Goal: Task Accomplishment & Management: Use online tool/utility

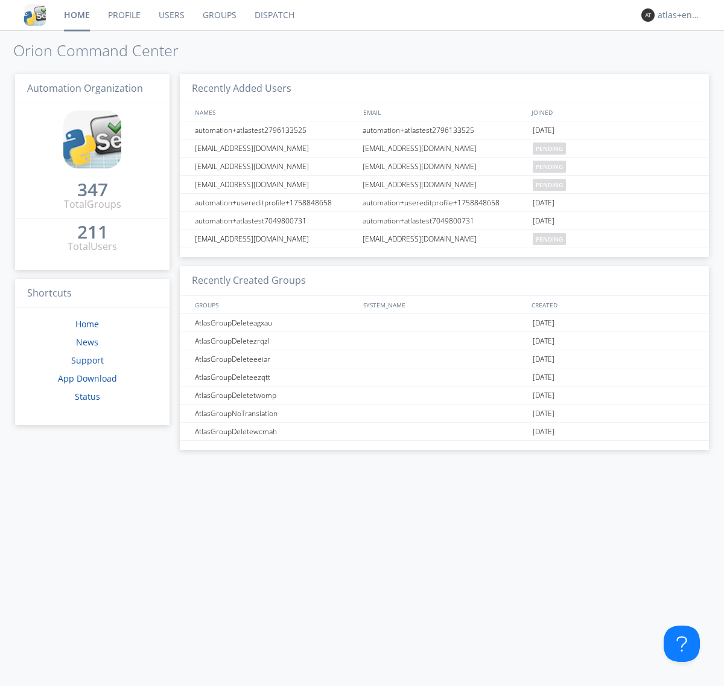
click at [273, 15] on link "Dispatch" at bounding box center [275, 15] width 58 height 30
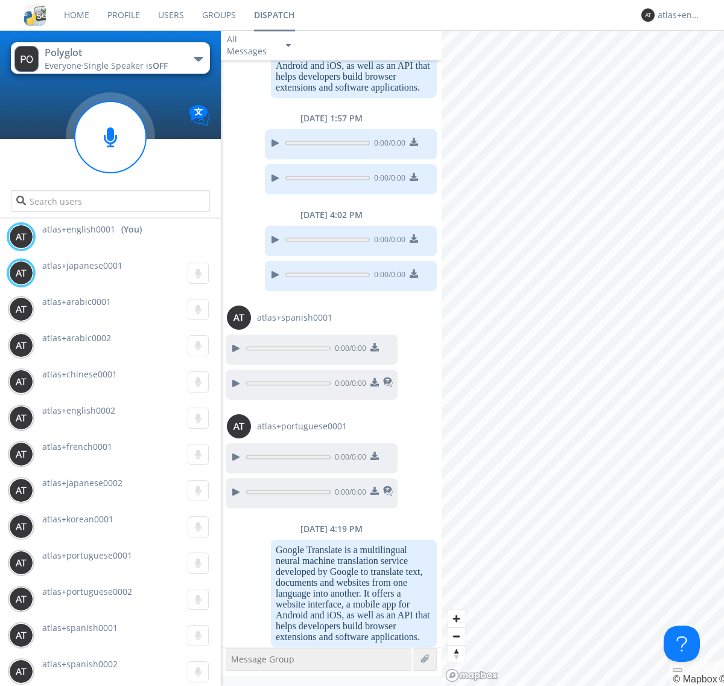
scroll to position [746, 0]
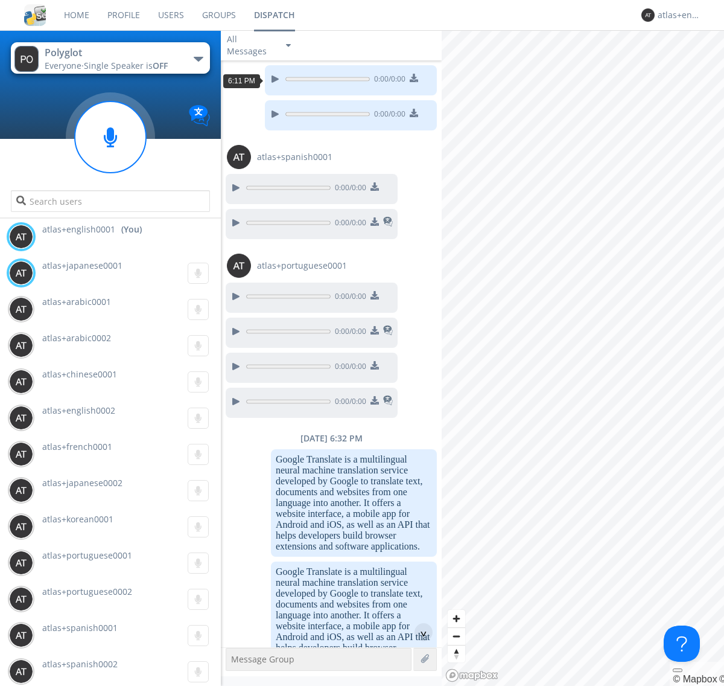
scroll to position [58, 0]
click at [419, 632] on div "^" at bounding box center [424, 632] width 18 height 18
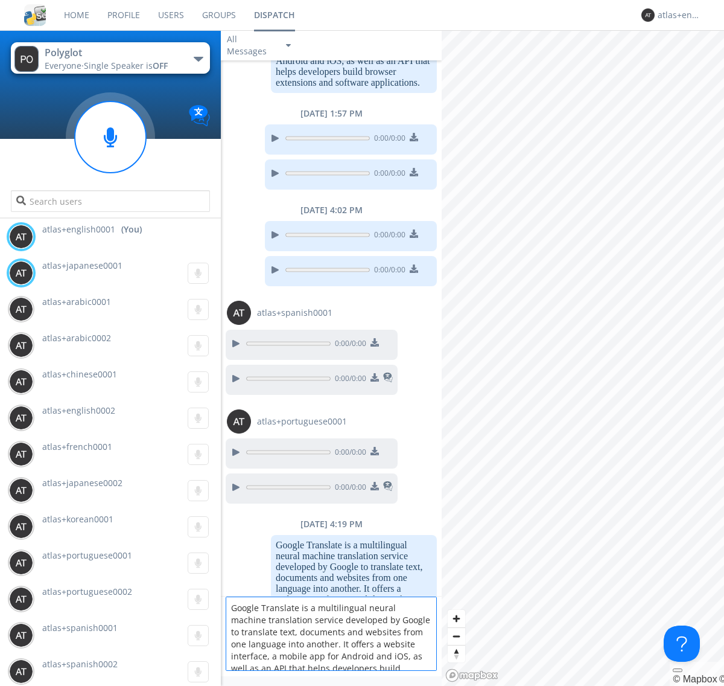
scroll to position [16, 0]
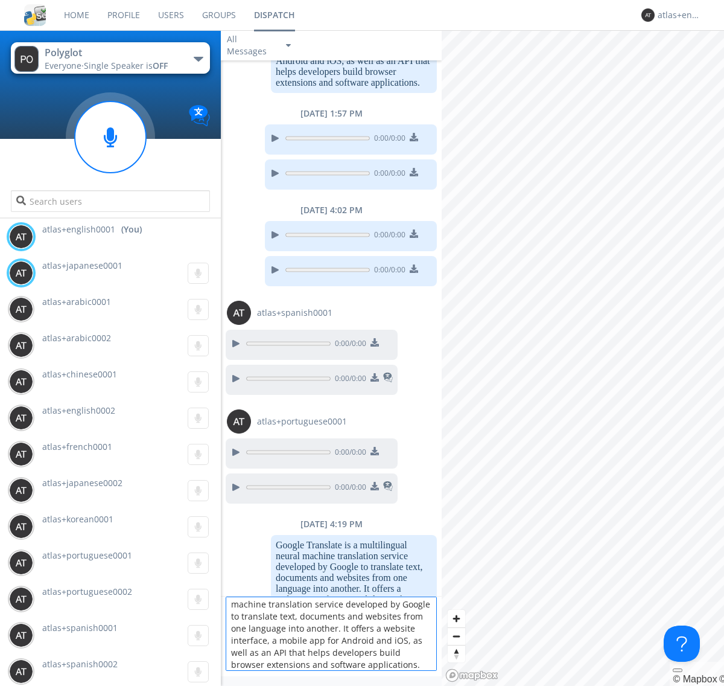
type textarea "Google Translate is a multilingual neural machine translation service developed…"
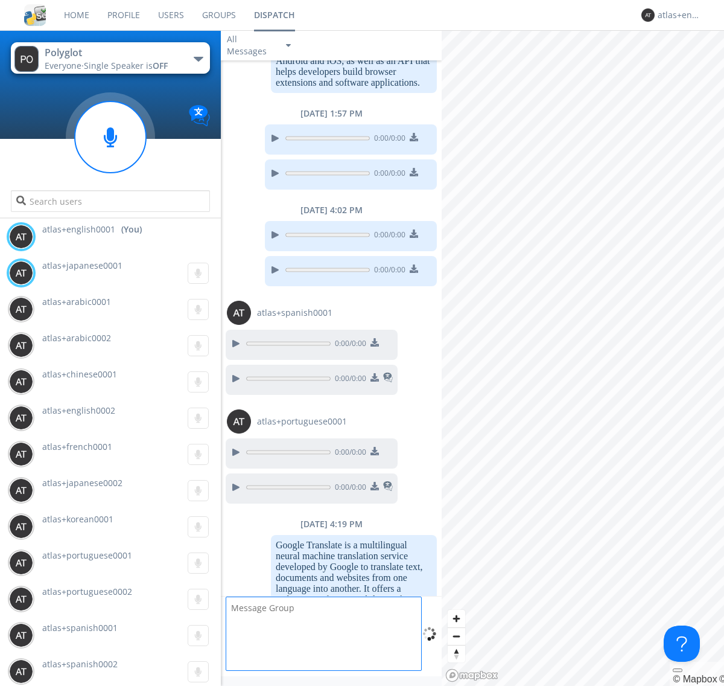
scroll to position [0, 0]
